Goal: Task Accomplishment & Management: Manage account settings

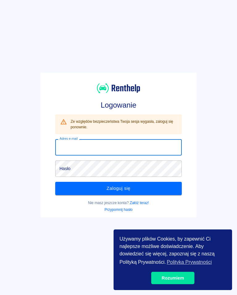
click at [29, 158] on div "Logowanie Ze względów bezpieczeństwa Twoja sesja wygasła, zaloguj się ponownie.…" at bounding box center [116, 142] width 242 height 295
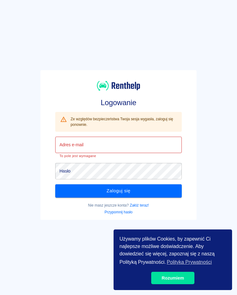
click at [28, 156] on div "Logowanie Ze względów bezpieczeństwa Twoja sesja wygasła, zaloguj się ponownie.…" at bounding box center [116, 142] width 242 height 295
click at [28, 157] on div "Logowanie Ze względów bezpieczeństwa Twoja sesja wygasła, zaloguj się ponownie.…" at bounding box center [116, 142] width 242 height 295
click at [29, 158] on div "Logowanie Ze względów bezpieczeństwa Twoja sesja wygasła, zaloguj się ponownie.…" at bounding box center [116, 142] width 242 height 295
click at [28, 158] on div "Logowanie Ze względów bezpieczeństwa Twoja sesja wygasła, zaloguj się ponownie.…" at bounding box center [116, 142] width 242 height 295
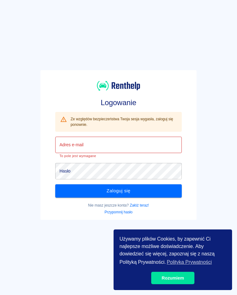
click at [28, 158] on div "Logowanie Ze względów bezpieczeństwa Twoja sesja wygasła, zaloguj się ponownie.…" at bounding box center [116, 142] width 242 height 295
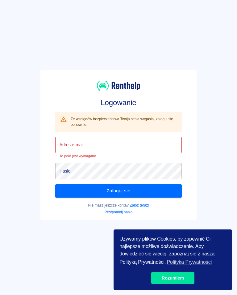
click at [28, 159] on div "Logowanie Ze względów bezpieczeństwa Twoja sesja wygasła, zaloguj się ponownie.…" at bounding box center [116, 142] width 242 height 295
click at [28, 158] on div "Logowanie Ze względów bezpieczeństwa Twoja sesja wygasła, zaloguj się ponownie.…" at bounding box center [116, 142] width 242 height 295
click at [29, 158] on div "Logowanie Ze względów bezpieczeństwa Twoja sesja wygasła, zaloguj się ponownie.…" at bounding box center [116, 142] width 242 height 295
click at [28, 158] on div "Logowanie Ze względów bezpieczeństwa Twoja sesja wygasła, zaloguj się ponownie.…" at bounding box center [116, 142] width 242 height 295
click at [29, 158] on div "Logowanie Ze względów bezpieczeństwa Twoja sesja wygasła, zaloguj się ponownie.…" at bounding box center [116, 142] width 242 height 295
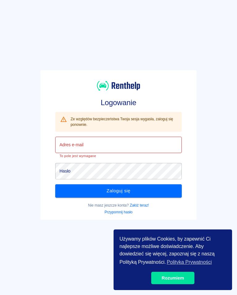
click at [29, 158] on div "Logowanie Ze względów bezpieczeństwa Twoja sesja wygasła, zaloguj się ponownie.…" at bounding box center [116, 142] width 242 height 295
click at [89, 145] on input "Adres e-mail" at bounding box center [118, 145] width 127 height 16
click at [28, 153] on div "Logowanie Ze względów bezpieczeństwa Twoja sesja wygasła, zaloguj się ponownie.…" at bounding box center [116, 142] width 242 height 295
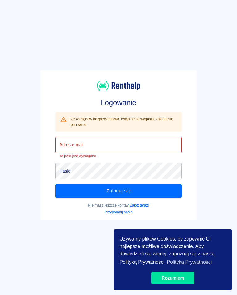
click at [78, 145] on div "Adres e-mail Adres e-mail To pole jest wymagane" at bounding box center [118, 147] width 127 height 21
type input "w"
type input "v"
type input "V"
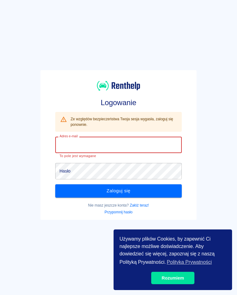
click at [77, 145] on input "Adres e-mail" at bounding box center [118, 145] width 127 height 16
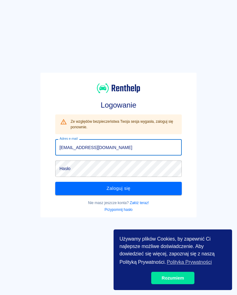
type input "[EMAIL_ADDRESS][DOMAIN_NAME]"
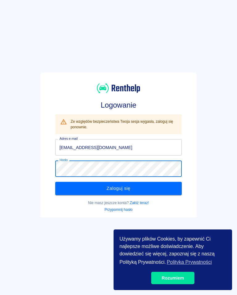
click at [124, 188] on button "Zaloguj się" at bounding box center [118, 188] width 127 height 13
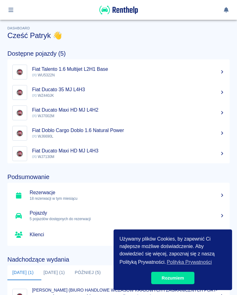
click at [18, 6] on div at bounding box center [118, 10] width 223 height 10
click at [17, 10] on button "button" at bounding box center [11, 10] width 12 height 11
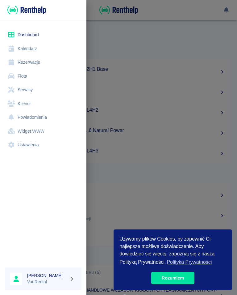
click at [31, 48] on link "Kalendarz" at bounding box center [43, 49] width 77 height 14
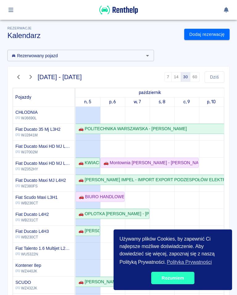
click at [175, 215] on link "Rozumiem" at bounding box center [172, 278] width 43 height 12
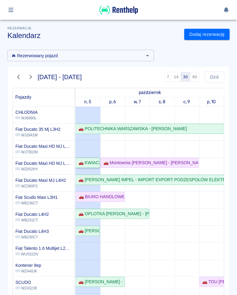
click at [91, 162] on div "🚗 KWIACIARNIA "[PERSON_NAME]" [PERSON_NAME] I [PERSON_NAME] SPÓŁKA CYWILNA - [P…" at bounding box center [87, 162] width 23 height 6
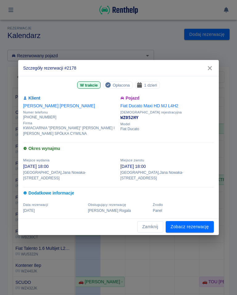
click at [212, 71] on icon "button" at bounding box center [210, 68] width 8 height 6
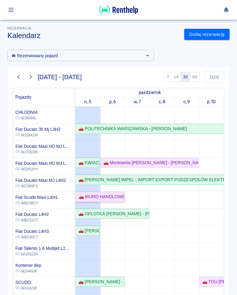
click at [100, 196] on div "🚗 BIURO HANDLOWE WCZASÓW KRAJOWYCH I ZAGRANICZNYCH PORT-SPIN S.C. [PERSON_NAME]…" at bounding box center [100, 196] width 48 height 6
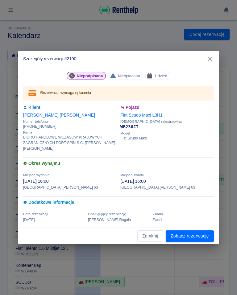
click at [213, 60] on icon "button" at bounding box center [210, 59] width 8 height 6
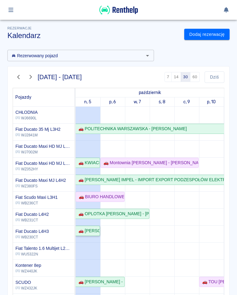
click at [85, 215] on link "🚗 [PERSON_NAME]" at bounding box center [88, 231] width 24 height 10
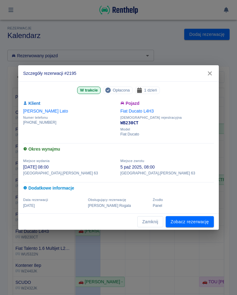
click at [210, 70] on button "button" at bounding box center [210, 73] width 13 height 11
